Goal: Register for event/course: Sign up to attend an event or enroll in a course

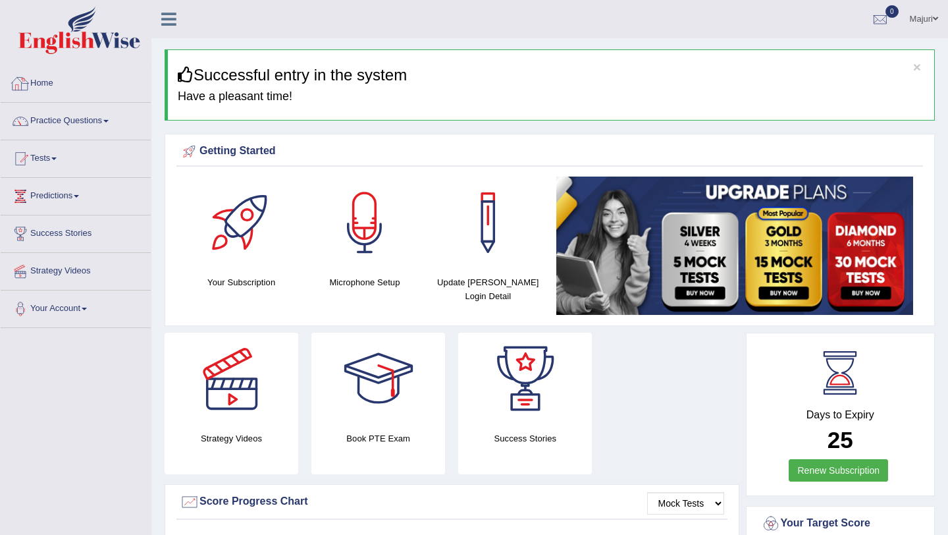
click at [53, 82] on link "Home" at bounding box center [76, 81] width 150 height 33
click at [53, 157] on link "Tests" at bounding box center [76, 156] width 150 height 33
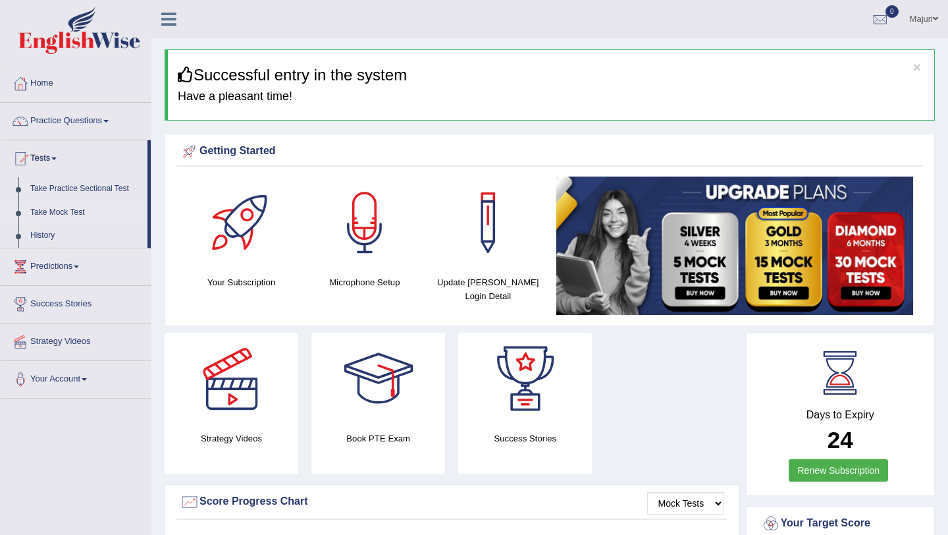
click at [41, 213] on link "Take Mock Test" at bounding box center [85, 213] width 123 height 24
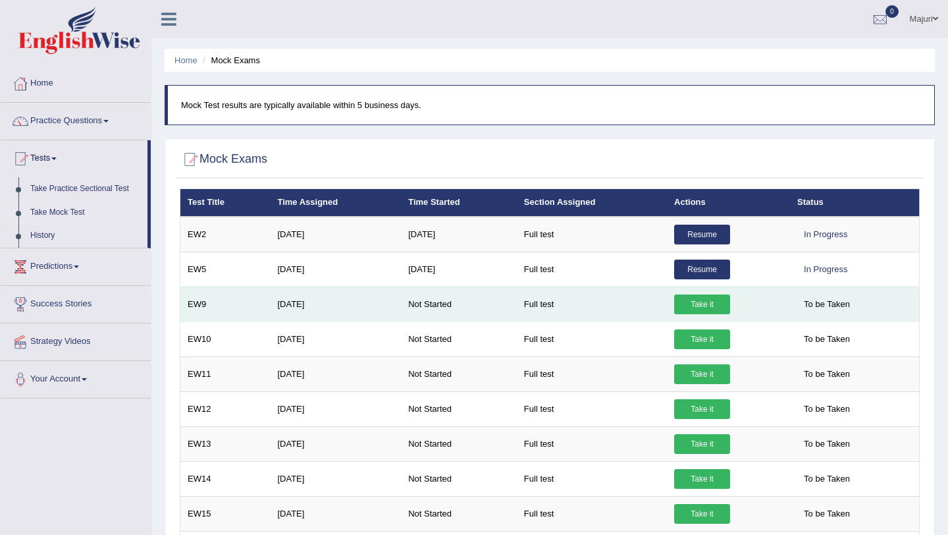
click at [706, 305] on link "Take it" at bounding box center [702, 304] width 56 height 20
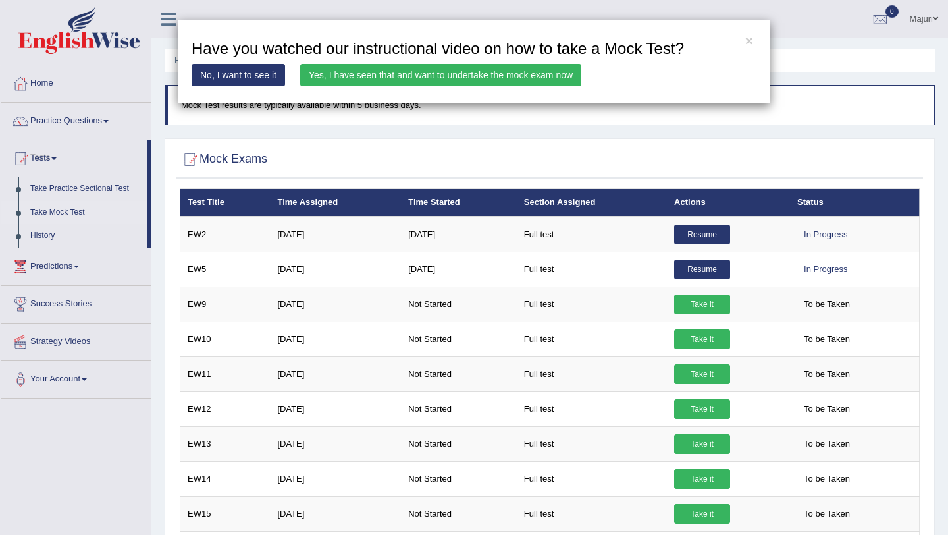
click at [433, 76] on link "Yes, I have seen that and want to undertake the mock exam now" at bounding box center [440, 75] width 281 height 22
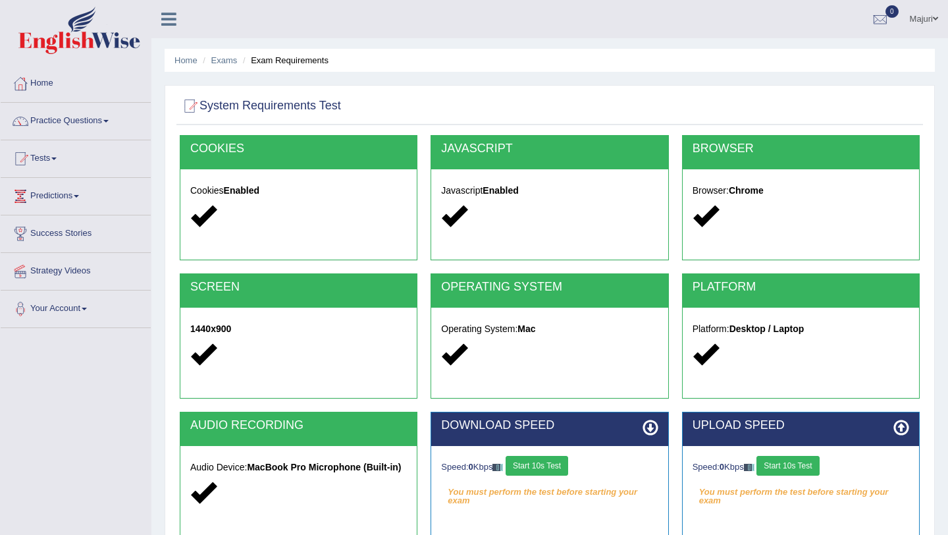
scroll to position [157, 0]
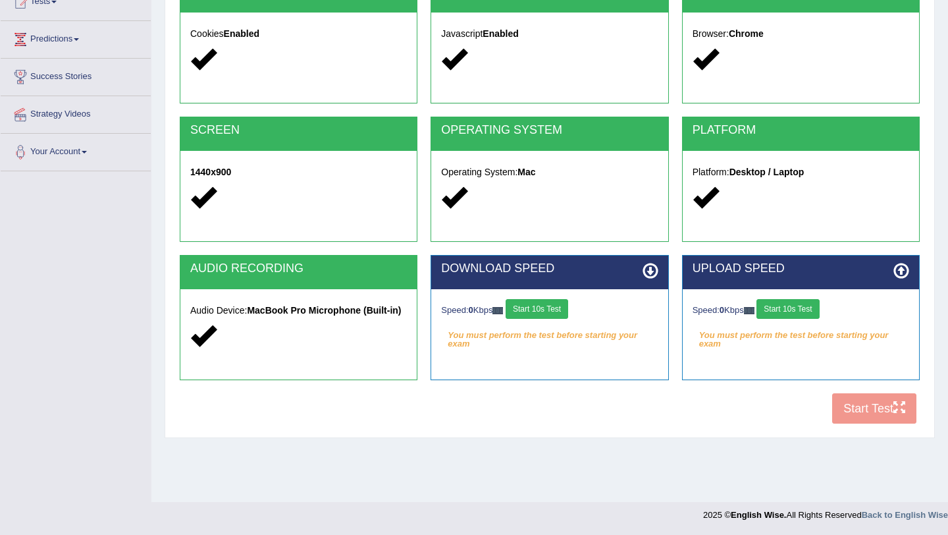
click at [561, 314] on button "Start 10s Test" at bounding box center [537, 309] width 63 height 20
click at [803, 311] on button "Start 10s Test" at bounding box center [787, 309] width 63 height 20
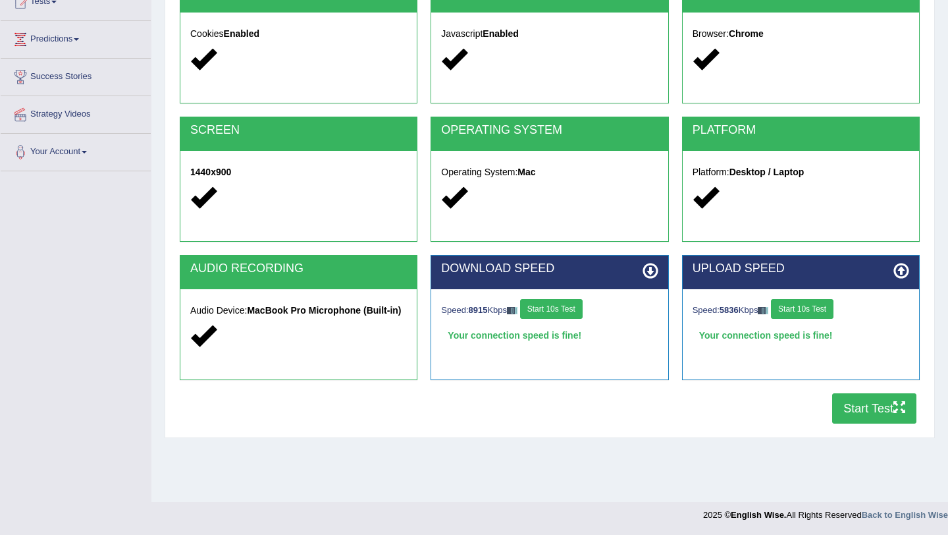
click at [862, 411] on button "Start Test" at bounding box center [874, 408] width 84 height 30
